Goal: Information Seeking & Learning: Check status

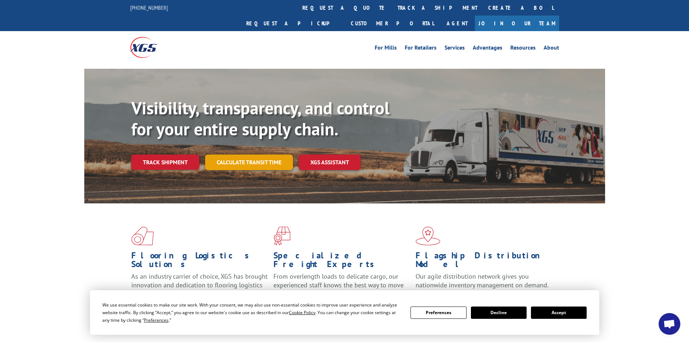
click at [271, 154] on link "Calculate transit time" at bounding box center [249, 162] width 88 height 16
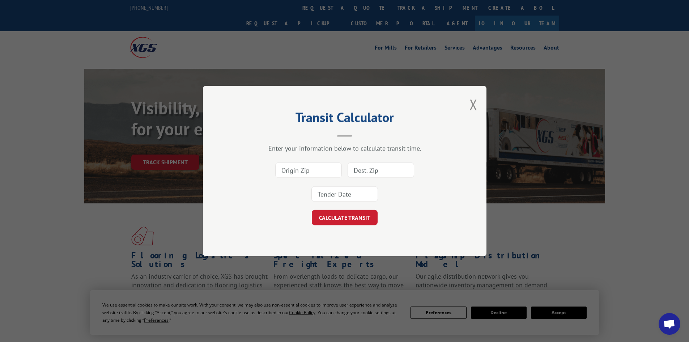
click at [478, 107] on div "Transit Calculator Enter your information below to calculate transit time. CALC…" at bounding box center [345, 171] width 284 height 170
click at [476, 107] on button "Close modal" at bounding box center [474, 104] width 8 height 19
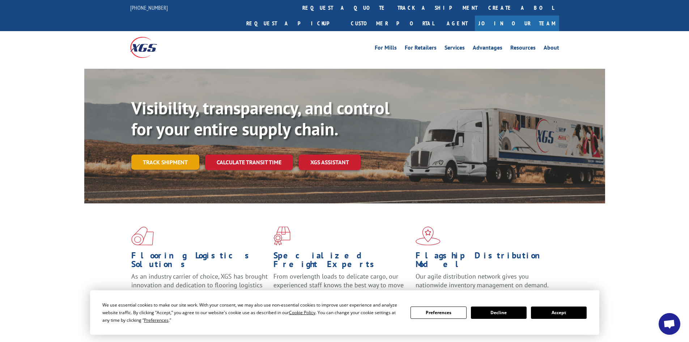
click at [160, 154] on link "Track shipment" at bounding box center [165, 161] width 68 height 15
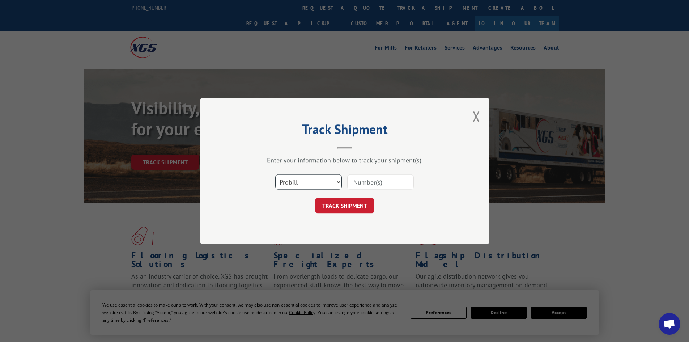
click at [288, 181] on select "Select category... Probill BOL PO" at bounding box center [308, 181] width 67 height 15
select select "bol"
click at [275, 174] on select "Select category... Probill BOL PO" at bounding box center [308, 181] width 67 height 15
click at [361, 183] on input at bounding box center [380, 181] width 67 height 15
type input "3377793"
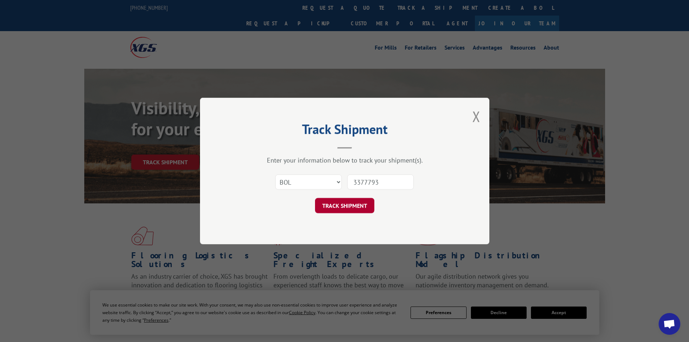
click at [352, 203] on button "TRACK SHIPMENT" at bounding box center [344, 205] width 59 height 15
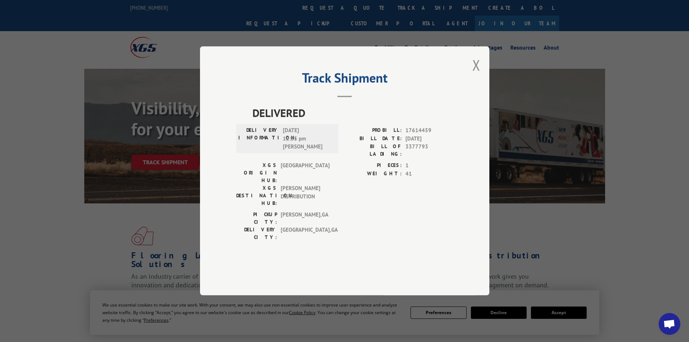
click at [284, 153] on div "DELIVERY INFORMATION: [DATE] 12:35 pm [PERSON_NAME]" at bounding box center [287, 138] width 102 height 29
click at [286, 153] on div "DELIVERY INFORMATION: [DATE] 12:35 pm [PERSON_NAME]" at bounding box center [287, 138] width 102 height 29
click at [285, 162] on div "DELIVERY INFORMATION: [DATE] 12:35 pm [PERSON_NAME]" at bounding box center [287, 144] width 102 height 35
